Goal: Task Accomplishment & Management: Manage account settings

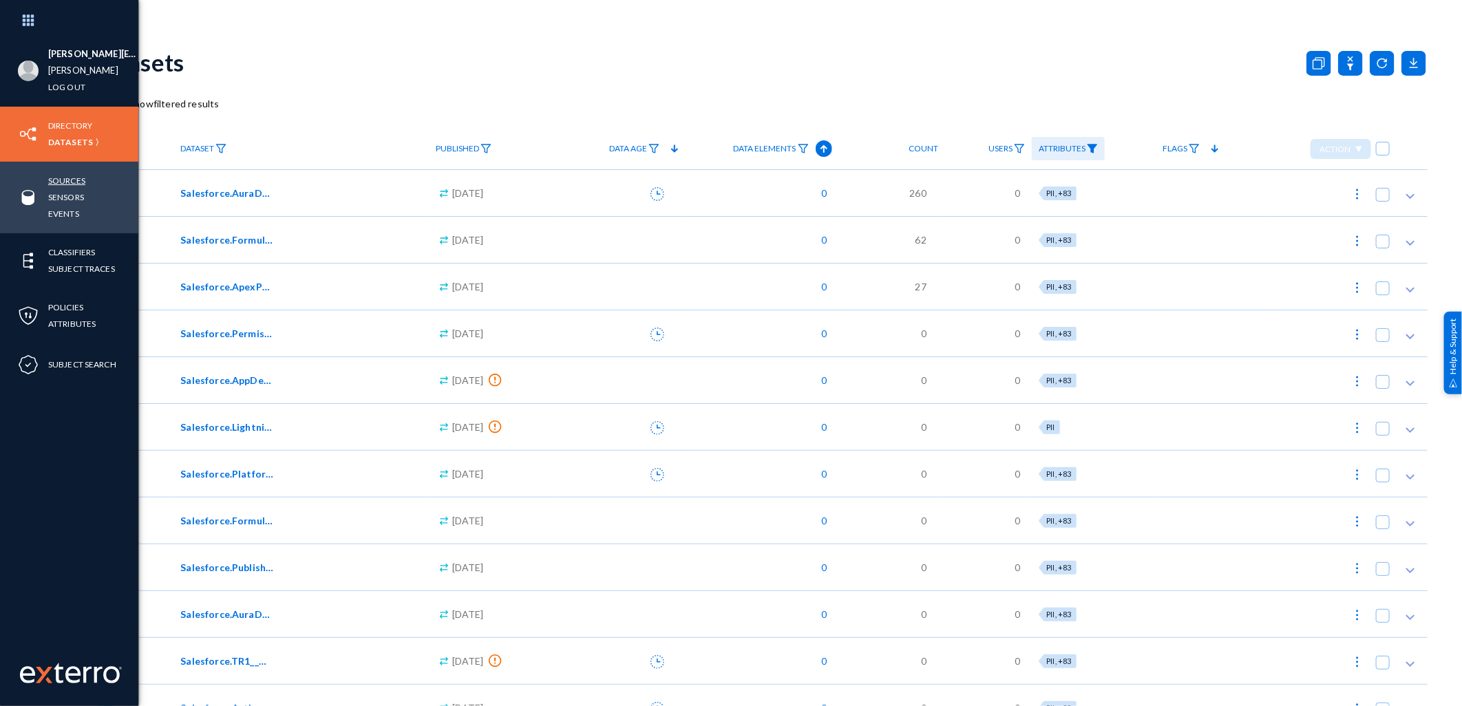
click at [72, 176] on link "Sources" at bounding box center [66, 181] width 37 height 16
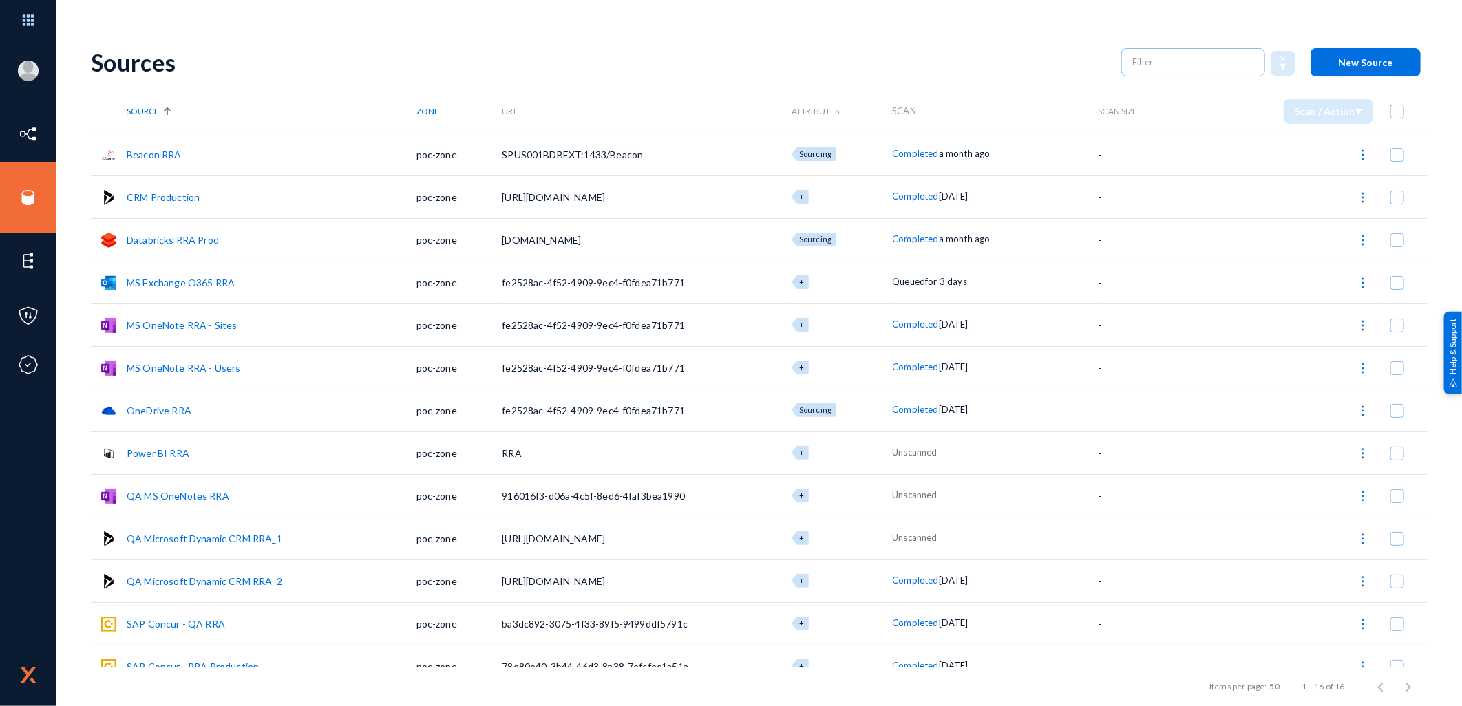
click at [410, 38] on div "Sources New Source" at bounding box center [759, 62] width 1337 height 56
click at [1391, 282] on span at bounding box center [1398, 283] width 14 height 14
click at [1397, 289] on input "checkbox" at bounding box center [1397, 289] width 1 height 1
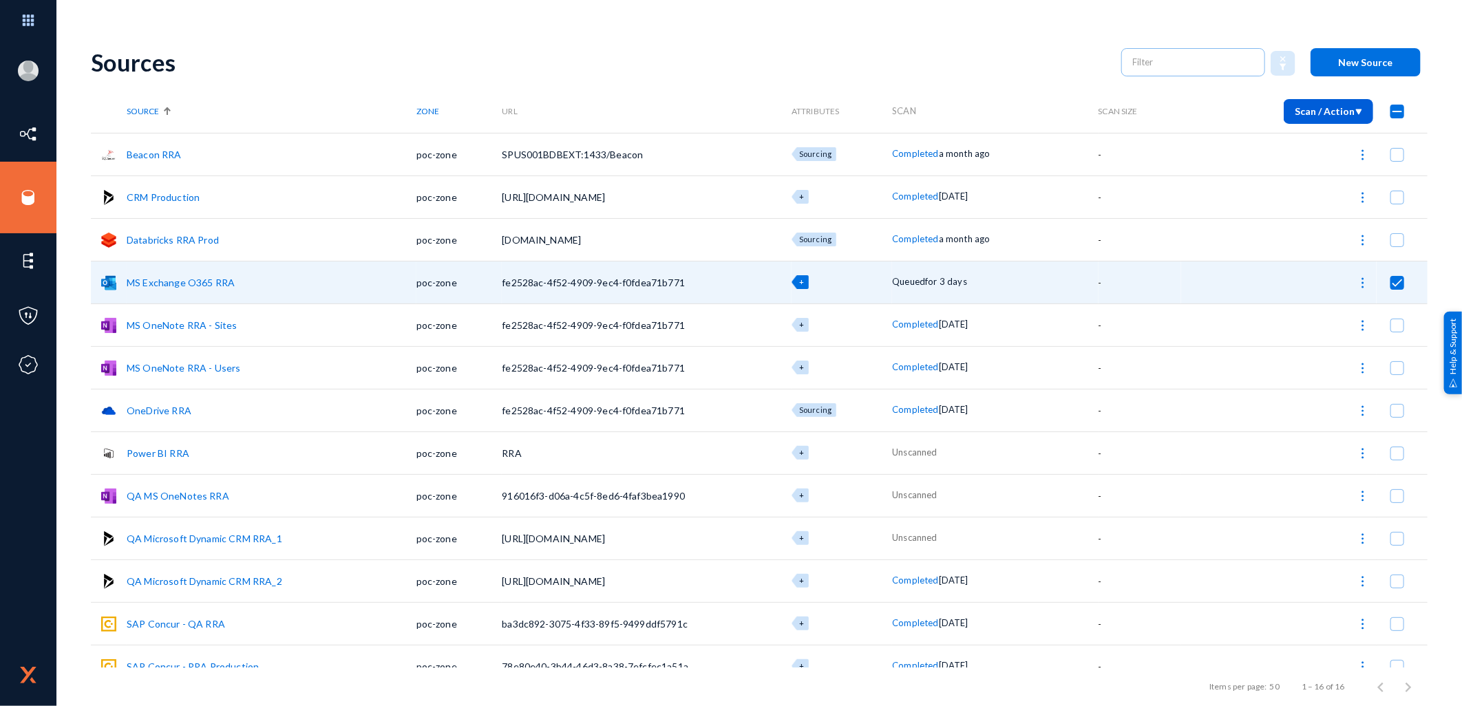
click at [1362, 284] on img at bounding box center [1363, 283] width 14 height 14
click at [1303, 317] on button "Stop Scan" at bounding box center [1304, 318] width 140 height 33
checkbox input "false"
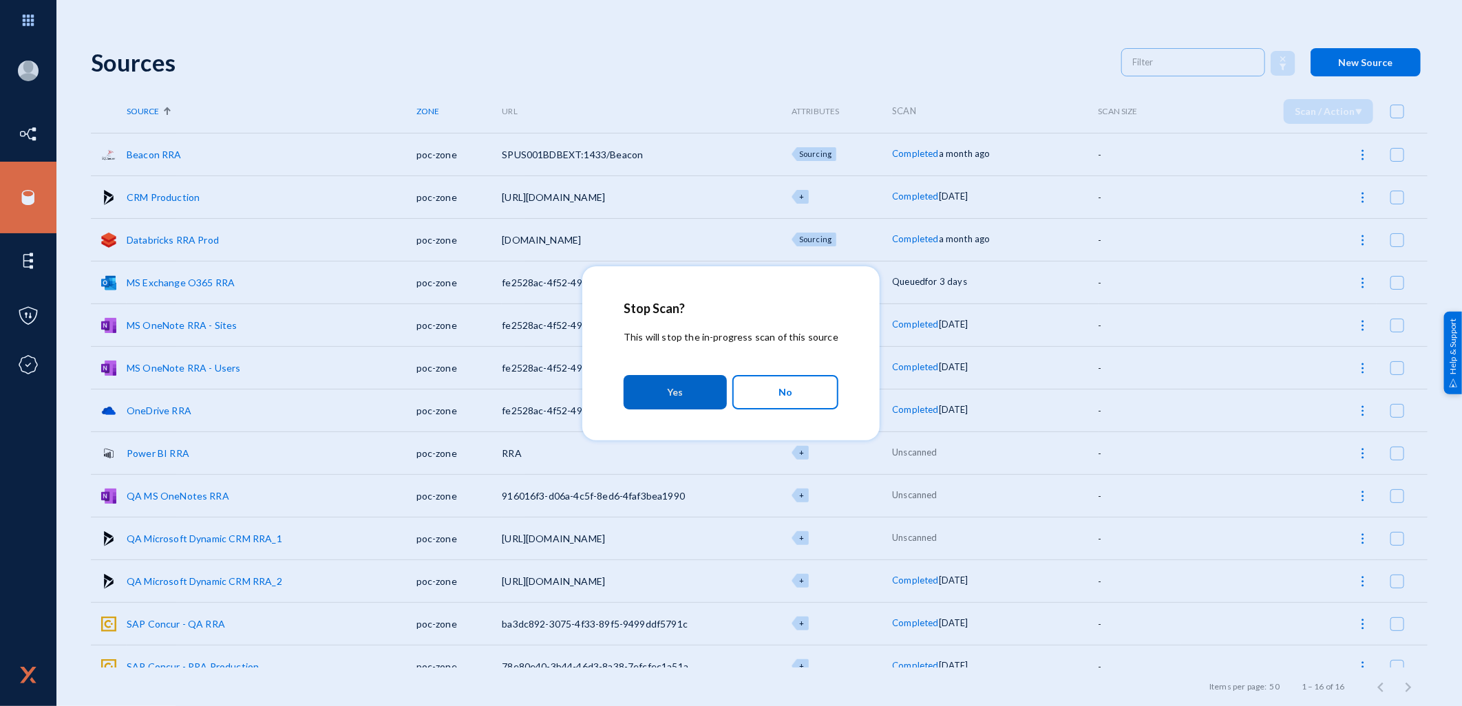
click at [695, 397] on button "Yes" at bounding box center [675, 392] width 103 height 34
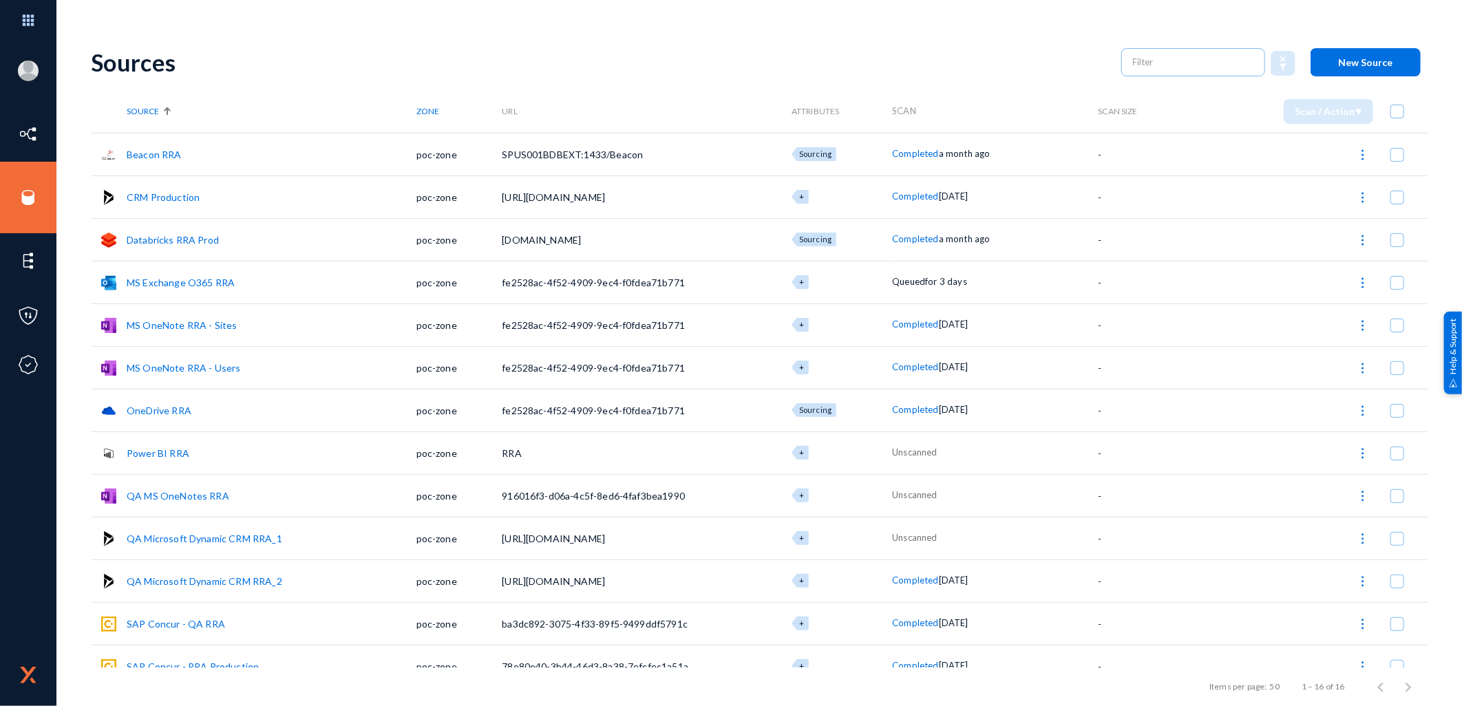
click at [1392, 278] on span at bounding box center [1398, 283] width 14 height 14
click at [1397, 289] on input "checkbox" at bounding box center [1397, 289] width 1 height 1
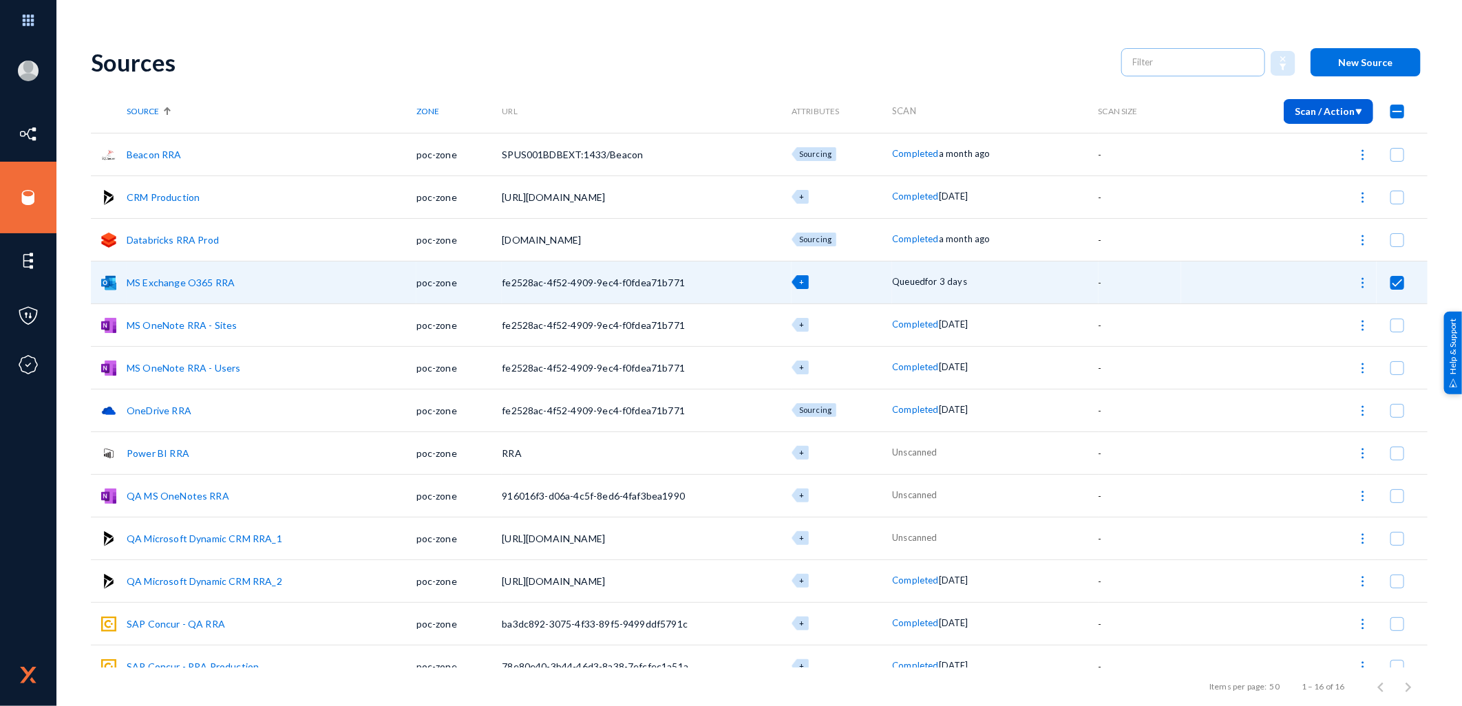
click at [1358, 286] on img at bounding box center [1363, 283] width 14 height 14
click at [1312, 319] on button "Stop Scan" at bounding box center [1304, 318] width 140 height 33
checkbox input "false"
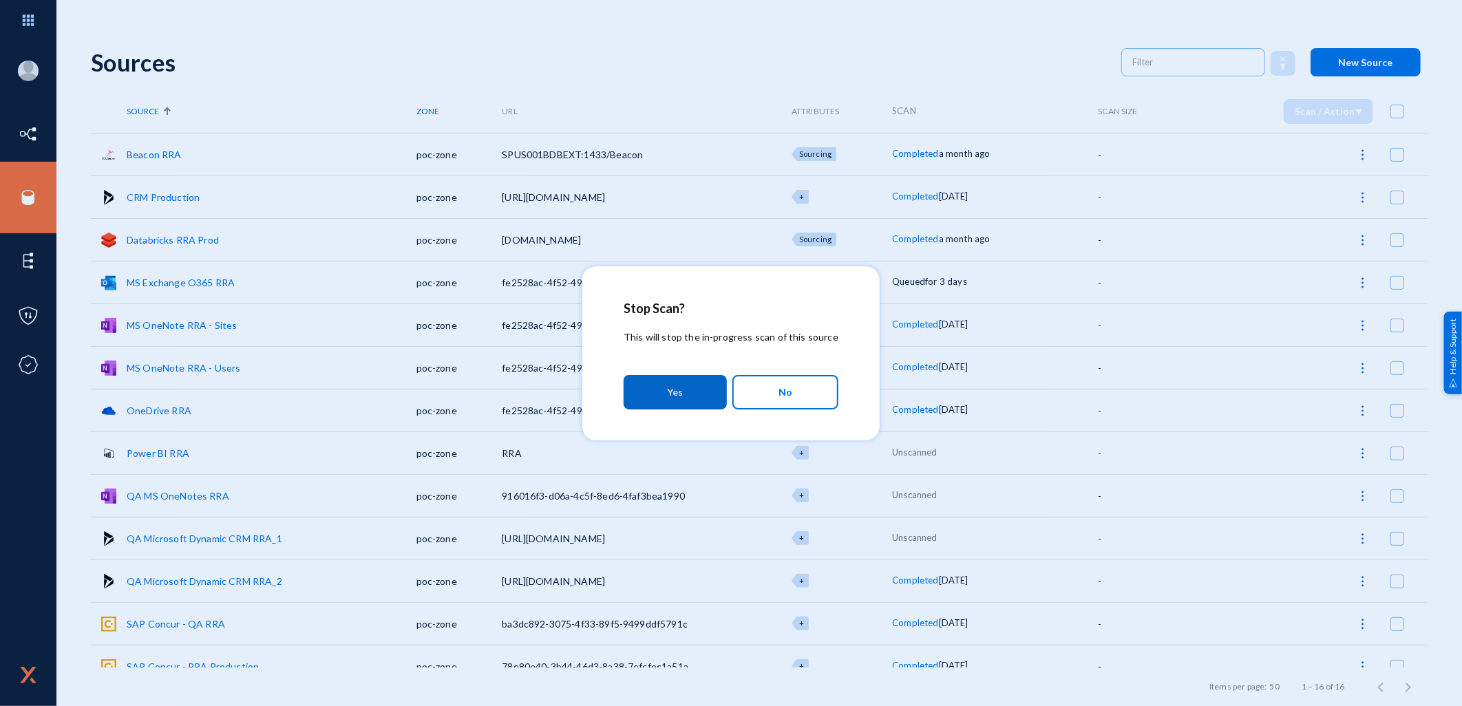
click at [688, 396] on button "Yes" at bounding box center [675, 392] width 103 height 34
